Goal: Task Accomplishment & Management: Complete application form

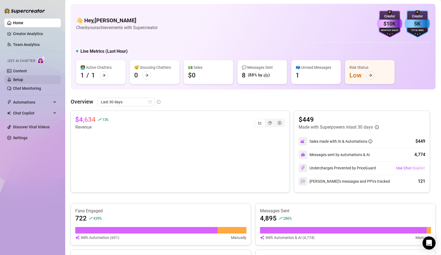
click at [23, 77] on link "Setup" at bounding box center [18, 79] width 10 height 4
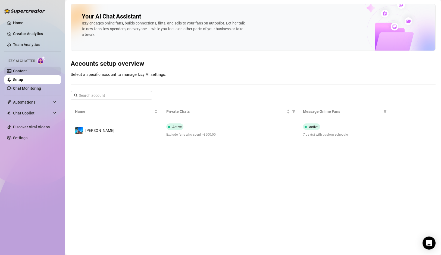
click at [24, 70] on link "Content" at bounding box center [20, 71] width 14 height 4
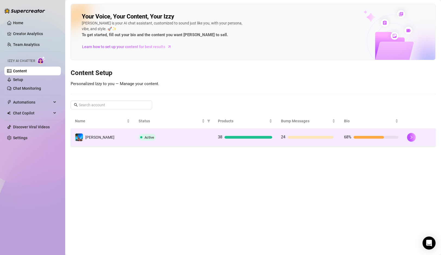
click at [195, 131] on td "Active" at bounding box center [173, 137] width 79 height 18
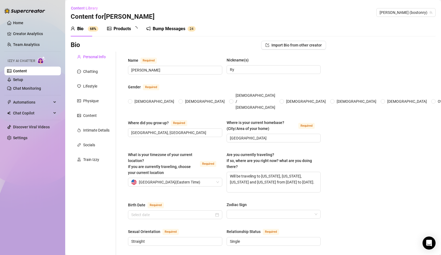
radio input "true"
type input "[DATE]"
click at [127, 29] on div "Products" at bounding box center [121, 29] width 17 height 7
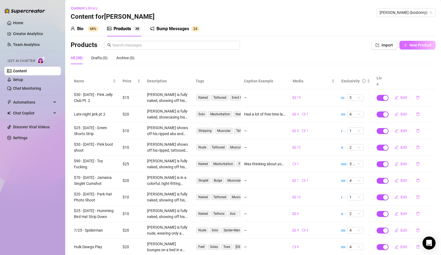
click at [418, 42] on button "New Product" at bounding box center [417, 45] width 36 height 9
type textarea "Type your message here..."
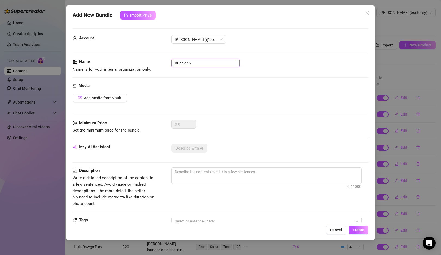
click at [197, 61] on input "Bundle 39" at bounding box center [205, 63] width 68 height 9
type input "8/14 Tease and bust"
click at [121, 96] on button "Add Media from Vault" at bounding box center [99, 97] width 54 height 9
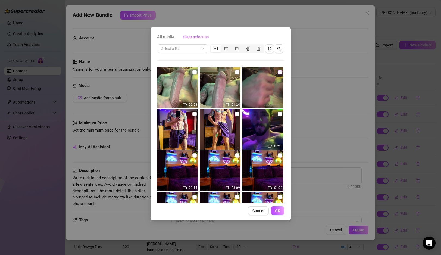
click at [280, 72] on input "checkbox" at bounding box center [279, 72] width 4 height 4
checkbox input "true"
click at [236, 72] on input "checkbox" at bounding box center [237, 72] width 4 height 4
checkbox input "true"
click at [194, 71] on input "checkbox" at bounding box center [194, 72] width 4 height 4
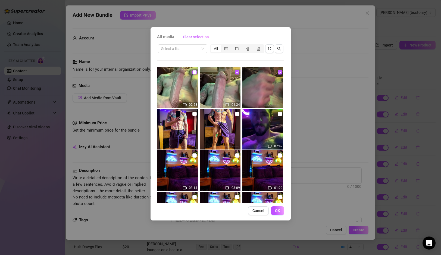
checkbox input "true"
click at [277, 210] on span "OK" at bounding box center [277, 210] width 5 height 4
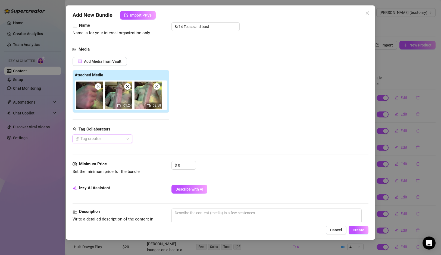
scroll to position [37, 0]
click at [183, 166] on input "0" at bounding box center [187, 164] width 18 height 8
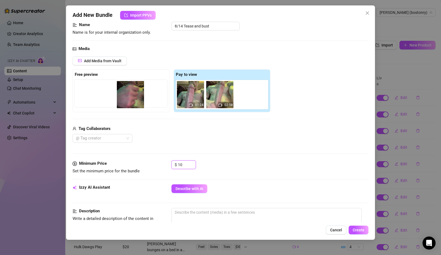
drag, startPoint x: 192, startPoint y: 103, endPoint x: 124, endPoint y: 100, distance: 67.7
click at [124, 100] on div "Free preview Pay to view 01:24 02:58" at bounding box center [171, 90] width 198 height 43
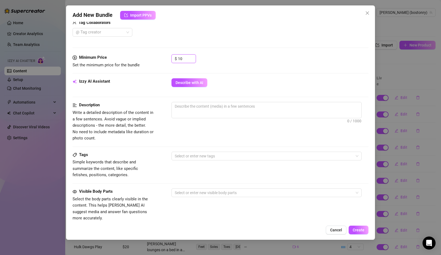
scroll to position [143, 0]
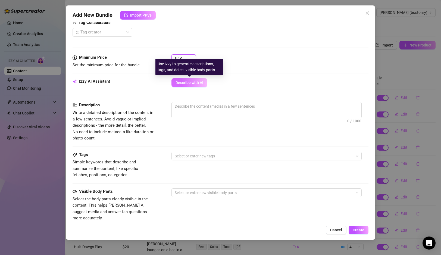
type input "10"
click at [191, 84] on span "Describe with AI" at bounding box center [189, 82] width 28 height 4
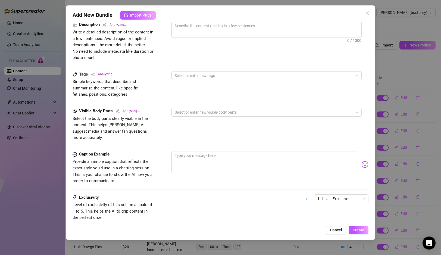
scroll to position [256, 0]
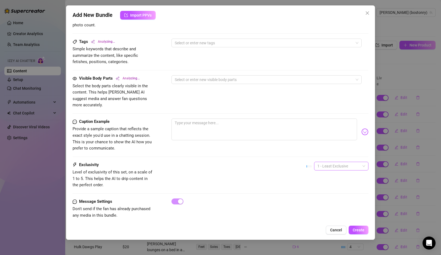
click at [324, 162] on span "1 - Least Exclusive" at bounding box center [341, 166] width 48 height 8
click at [320, 188] on div "3" at bounding box center [341, 188] width 46 height 6
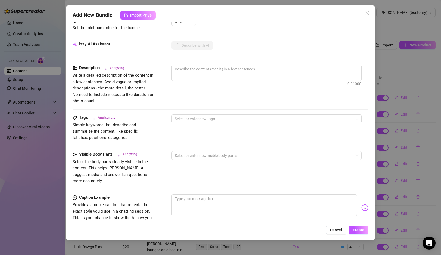
scroll to position [179, 0]
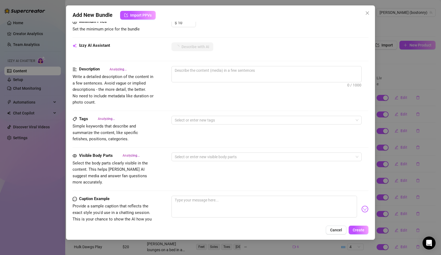
type textarea "[PERSON_NAME]"
type textarea "[PERSON_NAME] is"
type textarea "[PERSON_NAME] is fully"
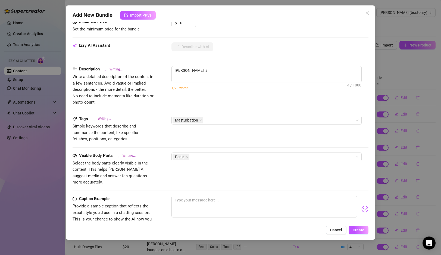
type textarea "[PERSON_NAME] is fully"
type textarea "[PERSON_NAME] is fully naked,"
type textarea "[PERSON_NAME] is fully naked, lying"
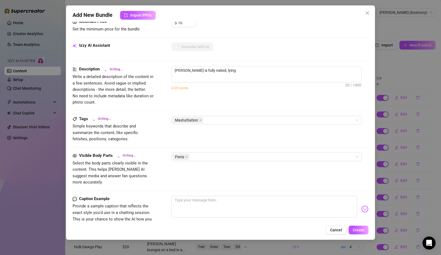
type textarea "[PERSON_NAME] is fully naked, lying back"
type textarea "[PERSON_NAME] is fully naked, lying back on"
type textarea "[PERSON_NAME] is fully naked, lying back on a"
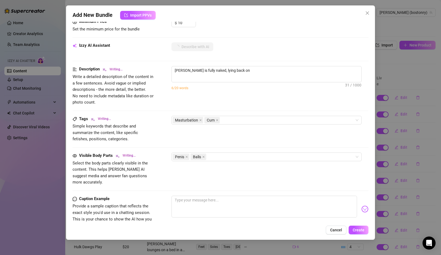
type textarea "[PERSON_NAME] is fully naked, lying back on a"
type textarea "[PERSON_NAME] is fully naked, lying back on a couch,"
type textarea "[PERSON_NAME] is fully naked, lying back on a couch, stroking"
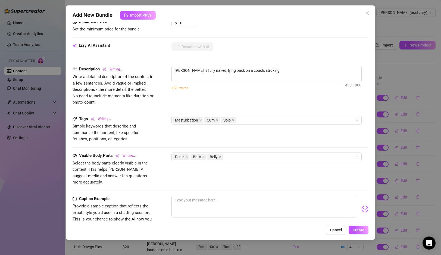
type textarea "[PERSON_NAME] is fully naked, lying back on a couch, stroking his"
type textarea "[PERSON_NAME] is fully naked, lying back on a couch, stroking his thick,"
type textarea "[PERSON_NAME] is fully naked, lying back on a couch, stroking his thick, veiny"
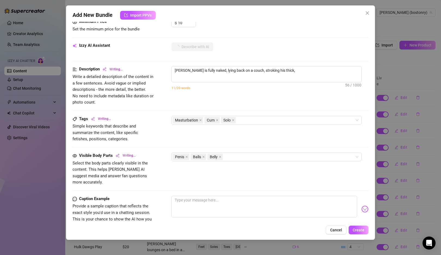
type textarea "[PERSON_NAME] is fully naked, lying back on a couch, stroking his thick, veiny"
type textarea "[PERSON_NAME] is fully naked, lying back on a couch, stroking his thick, veiny …"
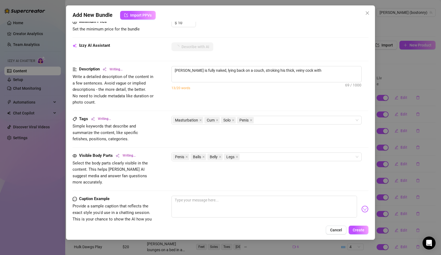
type textarea "[PERSON_NAME] is fully naked, lying back on a couch, stroking his thick, veiny …"
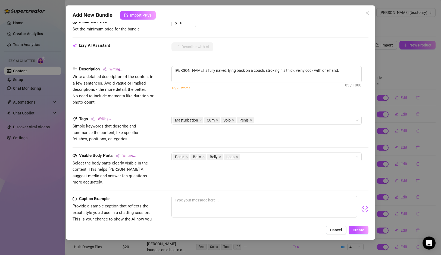
type textarea "[PERSON_NAME] is fully naked, lying back on a couch, stroking his thick, veiny …"
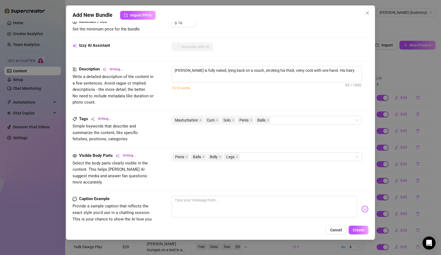
type textarea "[PERSON_NAME] is fully naked, lying back on a couch, stroking his thick, veiny …"
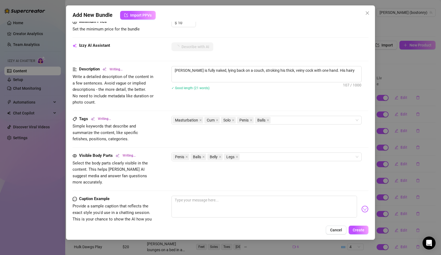
type textarea "[PERSON_NAME] is fully naked, lying back on a couch, stroking his thick, veiny …"
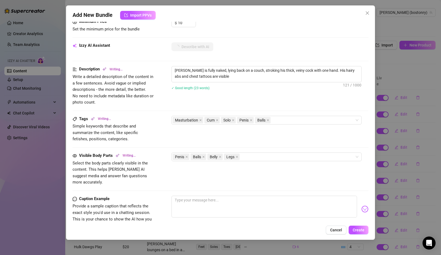
type textarea "[PERSON_NAME] is fully naked, lying back on a couch, stroking his thick, veiny …"
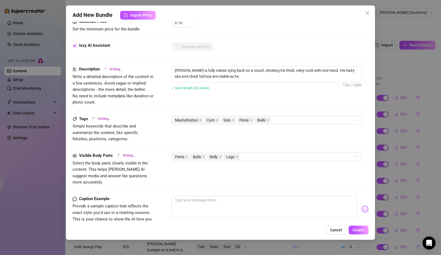
type textarea "[PERSON_NAME] is fully naked, lying back on a couch, stroking his thick, veiny …"
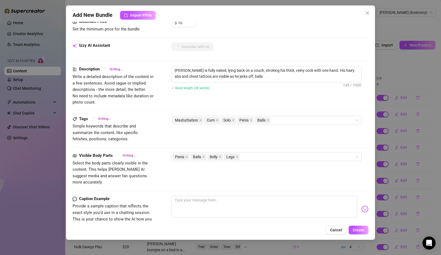
type textarea "[PERSON_NAME] is fully naked, lying back on a couch, stroking his thick, veiny …"
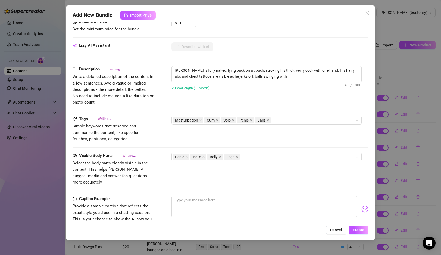
type textarea "[PERSON_NAME] is fully naked, lying back on a couch, stroking his thick, veiny …"
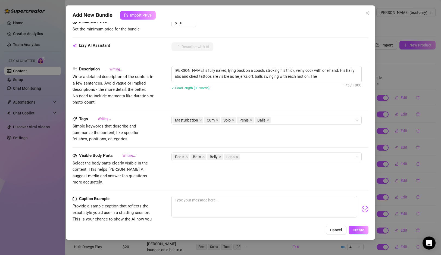
type textarea "[PERSON_NAME] is fully naked, lying back on a couch, stroking his thick, veiny …"
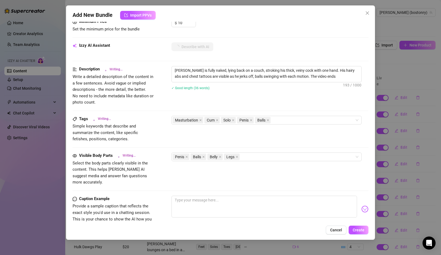
type textarea "[PERSON_NAME] is fully naked, lying back on a couch, stroking his thick, veiny …"
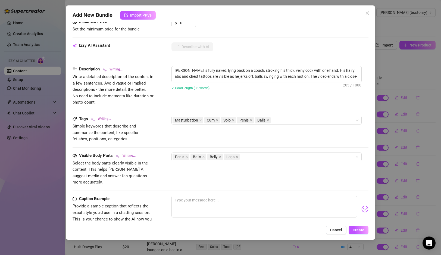
type textarea "[PERSON_NAME] is fully naked, lying back on a couch, stroking his thick, veiny …"
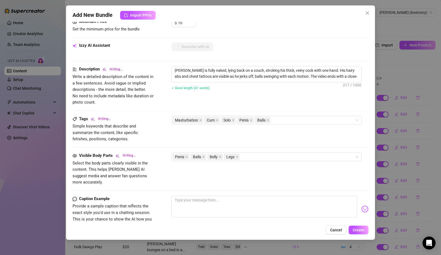
type textarea "[PERSON_NAME] is fully naked, lying back on a couch, stroking his thick, veiny …"
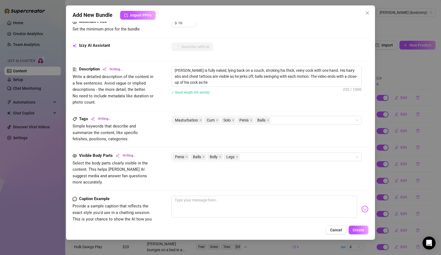
type textarea "[PERSON_NAME] is fully naked, lying back on a couch, stroking his thick, veiny …"
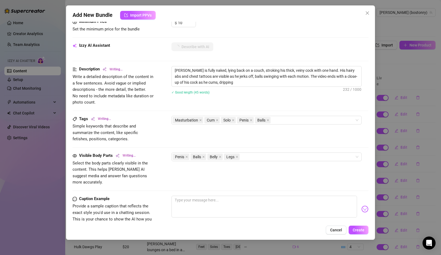
type textarea "[PERSON_NAME] is fully naked, lying back on a couch, stroking his thick, veiny …"
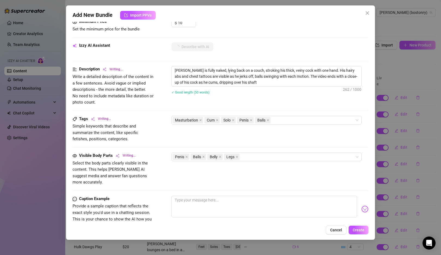
type textarea "[PERSON_NAME] is fully naked, lying back on a couch, stroking his thick, veiny …"
click at [261, 157] on div "Penis Balls Belly Legs" at bounding box center [263, 157] width 182 height 8
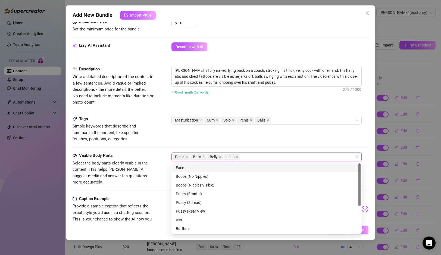
click at [217, 167] on div "Face" at bounding box center [266, 168] width 181 height 6
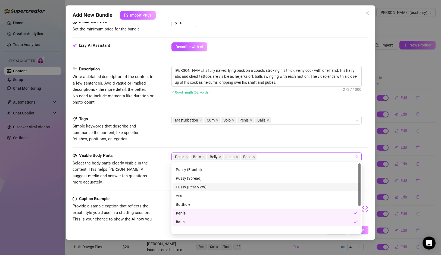
scroll to position [0, 0]
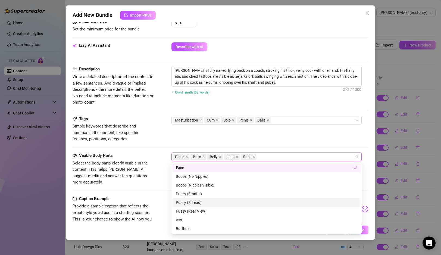
click at [156, 145] on div "Tags Simple keywords that describe and summarize the content, like specific fet…" at bounding box center [219, 134] width 295 height 37
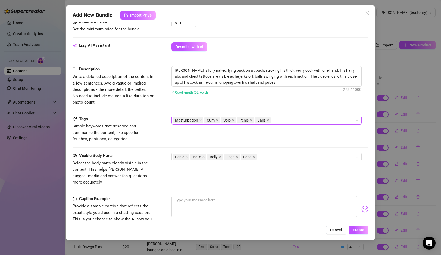
click at [300, 121] on div "Masturbation Cum Solo Penis Balls" at bounding box center [263, 120] width 182 height 8
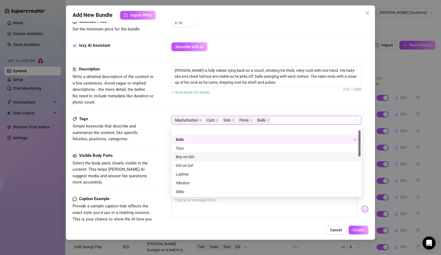
scroll to position [12, 0]
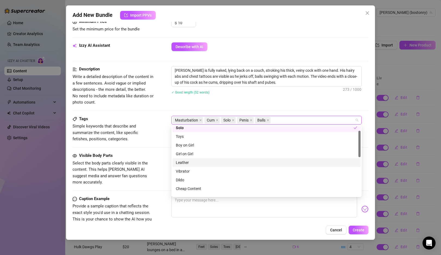
click at [145, 153] on div "Visible Body Parts" at bounding box center [112, 155] width 81 height 7
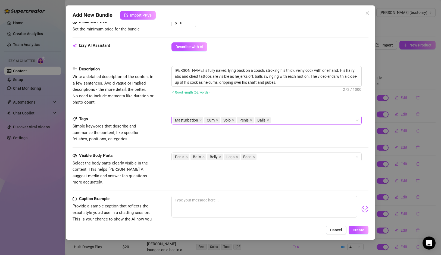
click at [299, 122] on div "Masturbation Cum Solo Penis Balls" at bounding box center [263, 120] width 182 height 8
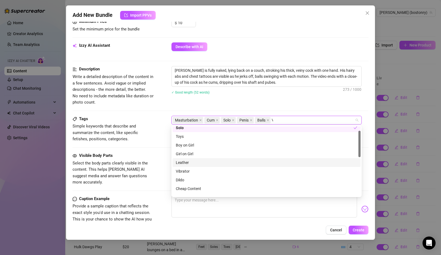
scroll to position [0, 0]
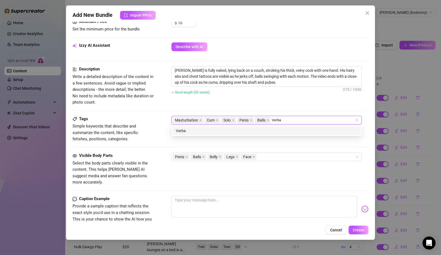
type input "Verbal"
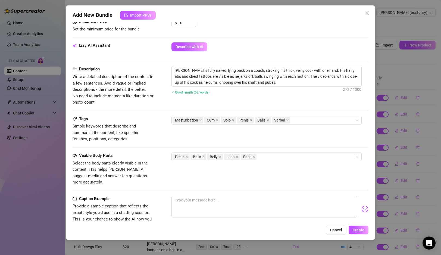
click at [138, 128] on span "Simple keywords that describe and summarize the content, like specific fetishes…" at bounding box center [112, 132] width 81 height 19
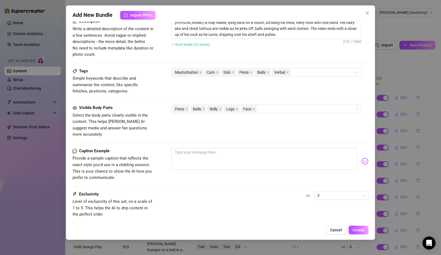
scroll to position [256, 0]
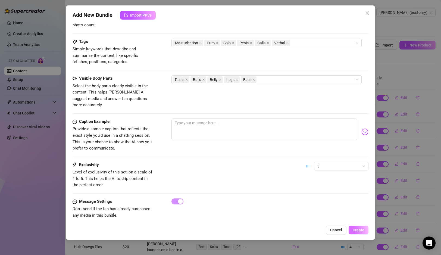
click at [356, 229] on span "Create" at bounding box center [358, 229] width 12 height 4
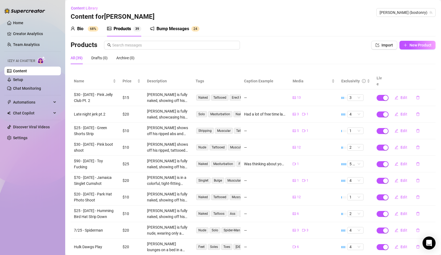
click at [83, 29] on div "Bio 68%" at bounding box center [85, 29] width 28 height 7
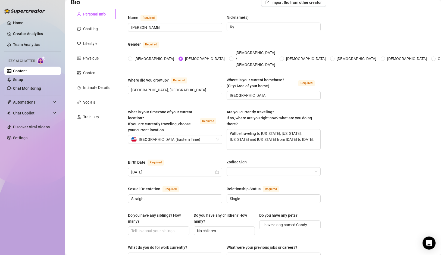
scroll to position [0, 0]
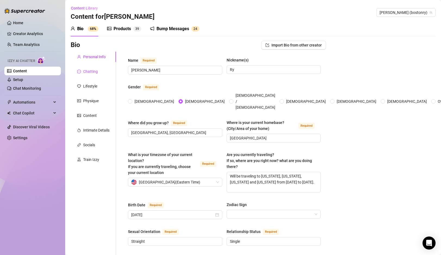
click at [89, 74] on div "Chatting" at bounding box center [90, 71] width 15 height 6
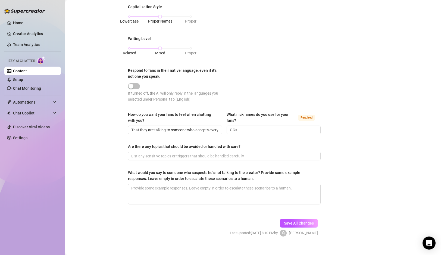
scroll to position [272, 0]
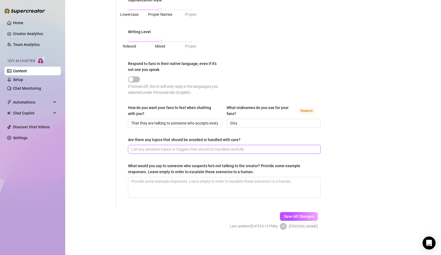
click at [292, 149] on input "Are there any topics that should be avoided or handled with care?" at bounding box center [223, 149] width 185 height 6
drag, startPoint x: 157, startPoint y: 148, endPoint x: 334, endPoint y: 148, distance: 177.5
click at [334, 148] on div "Bio Import Bio from other creator Personal Info Chatting Lifestyle Physique Con…" at bounding box center [253, 4] width 365 height 470
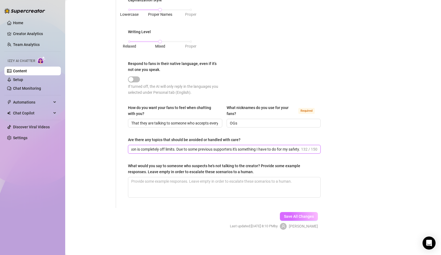
type input "People asking to meet in person is completely off limits. Due to some previous …"
click at [296, 214] on span "Save All Changes" at bounding box center [299, 216] width 30 height 4
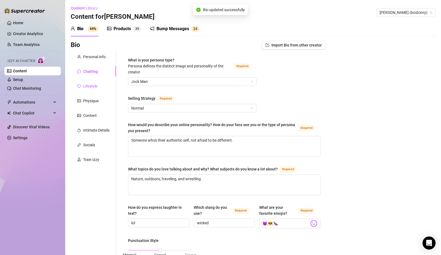
click at [94, 88] on div "Lifestyle" at bounding box center [90, 86] width 14 height 6
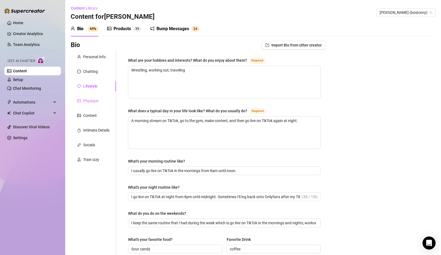
click at [90, 105] on div "Physique" at bounding box center [93, 101] width 45 height 10
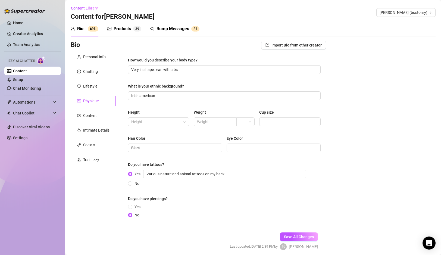
scroll to position [17, 0]
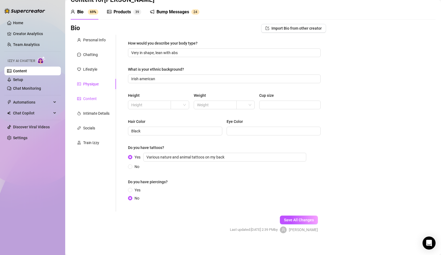
click at [89, 97] on div "Content" at bounding box center [90, 99] width 14 height 6
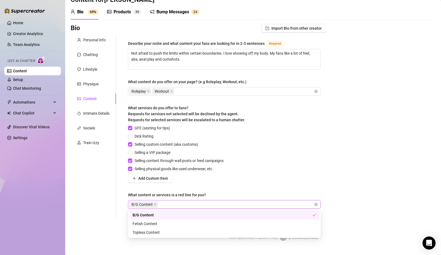
click at [314, 201] on div "B/G Content" at bounding box center [224, 204] width 192 height 9
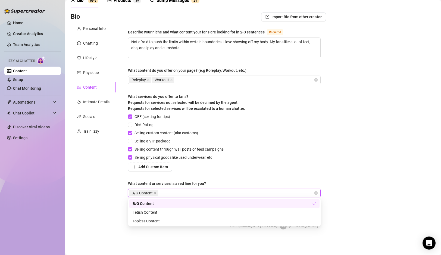
click at [224, 189] on div "B/G Content" at bounding box center [221, 193] width 185 height 8
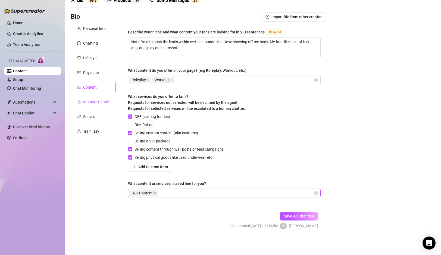
click at [92, 99] on div "Intimate Details" at bounding box center [96, 102] width 26 height 6
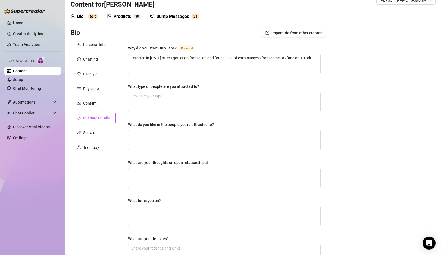
scroll to position [0, 0]
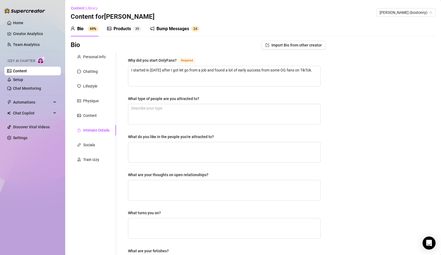
click at [84, 150] on div "Personal Info Chatting Lifestyle Physique Content Intimate Details Socials Trai…" at bounding box center [93, 188] width 45 height 273
click at [88, 146] on div "Socials" at bounding box center [89, 145] width 12 height 6
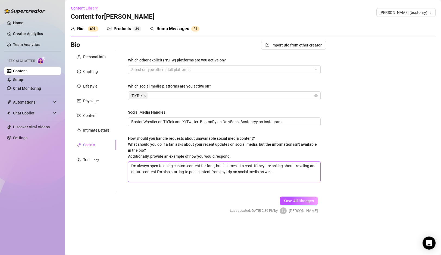
click at [295, 172] on textarea "I'm always open to doing custom content for fans, but it comes at a cost. If th…" at bounding box center [224, 172] width 192 height 20
type textarea "I'm always open to doing custom content for fans, but it comes at a cost. If th…"
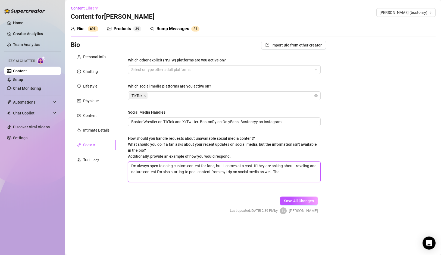
type textarea "I'm always open to doing custom content for fans, but it comes at a cost. If th…"
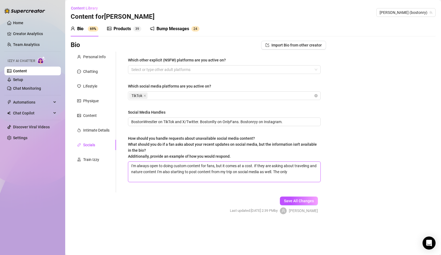
type textarea "I'm always open to doing custom content for fans, but it comes at a cost. If th…"
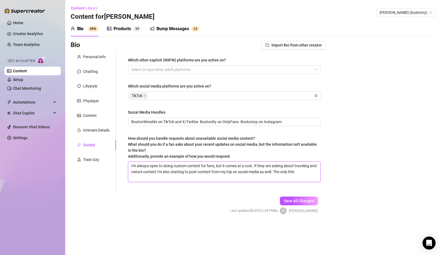
type textarea "I'm always open to doing custom content for fans, but it comes at a cost. If th…"
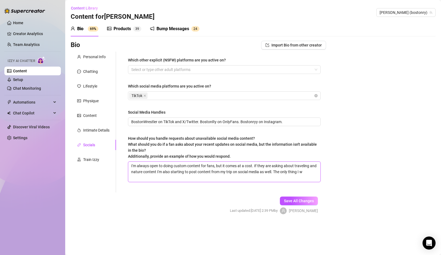
type textarea "I'm always open to doing custom content for fans, but it comes at a cost. If th…"
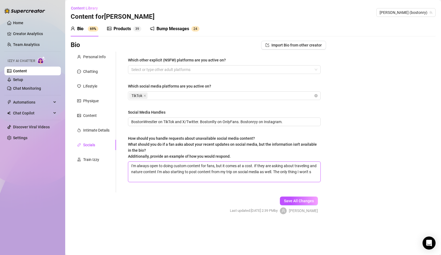
type textarea "I'm always open to doing custom content for fans, but it comes at a cost. If th…"
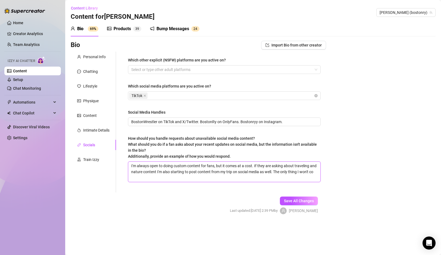
type textarea "I'm always open to doing custom content for fans, but it comes at a cost. If th…"
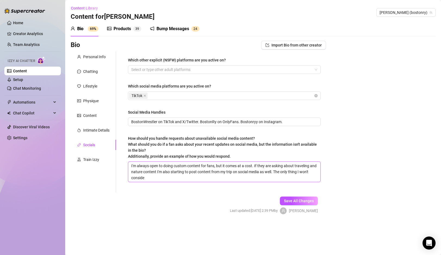
type textarea "I'm always open to doing custom content for fans, but it comes at a cost. If th…"
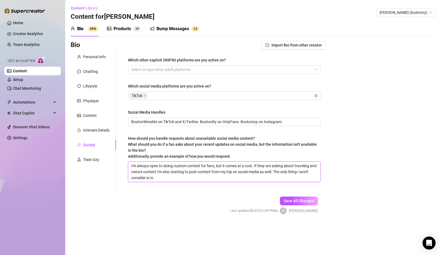
type textarea "I'm always open to doing custom content for fans, but it comes at a cost. If th…"
click at [305, 201] on span "Save All Changes" at bounding box center [299, 200] width 30 height 4
click at [84, 161] on div "Train Izzy" at bounding box center [91, 159] width 16 height 6
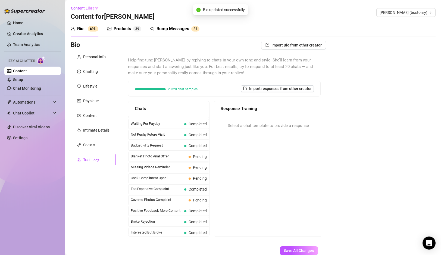
scroll to position [11, 0]
